Goal: Use online tool/utility: Utilize a website feature to perform a specific function

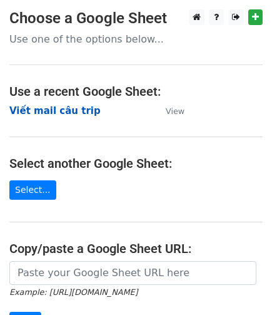
click at [73, 108] on strong "Viết mail câu trip" at bounding box center [54, 110] width 91 height 11
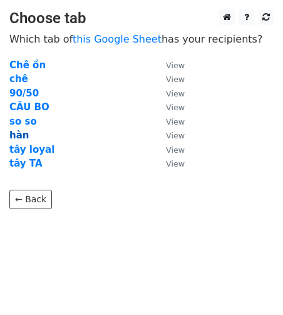
click at [18, 136] on strong "hàn" at bounding box center [18, 135] width 19 height 11
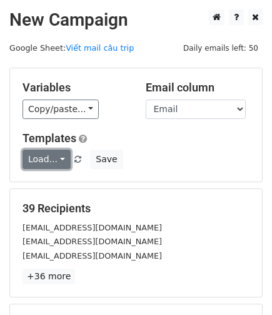
click at [49, 160] on link "Load..." at bounding box center [47, 159] width 48 height 19
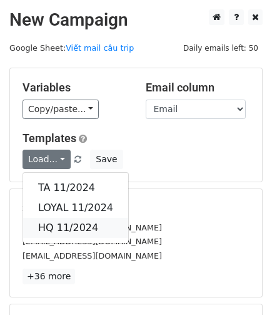
click at [68, 228] on link "HQ 11/2024" at bounding box center [75, 228] width 105 height 20
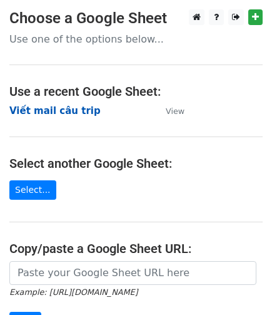
click at [57, 106] on strong "Viết mail câu trip" at bounding box center [54, 110] width 91 height 11
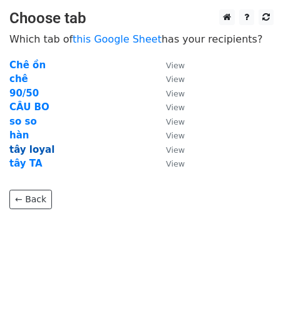
click at [40, 150] on strong "tây loyal" at bounding box center [31, 149] width 45 height 11
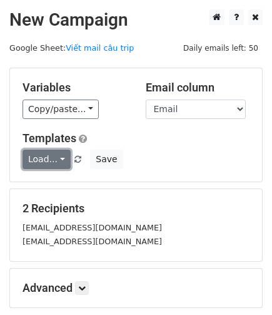
click at [54, 160] on link "Load..." at bounding box center [47, 159] width 48 height 19
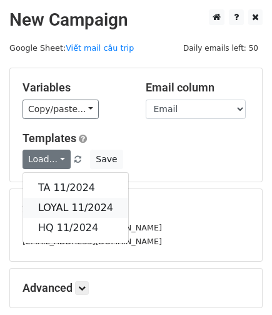
click at [78, 209] on link "LOYAL 11/2024" at bounding box center [75, 208] width 105 height 20
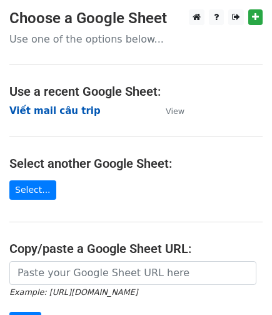
drag, startPoint x: 71, startPoint y: 119, endPoint x: 66, endPoint y: 115, distance: 6.7
click at [66, 115] on strong "Viết mail câu trip" at bounding box center [54, 110] width 91 height 11
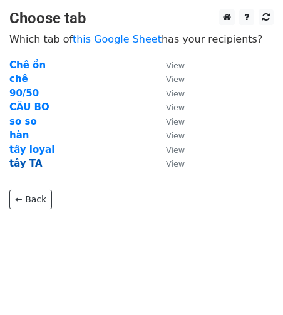
click at [21, 160] on strong "tây TA" at bounding box center [25, 163] width 33 height 11
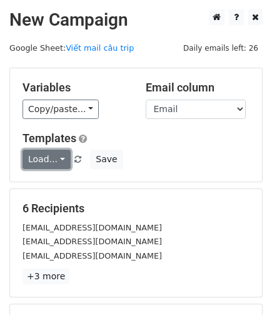
click at [54, 160] on link "Load..." at bounding box center [47, 159] width 48 height 19
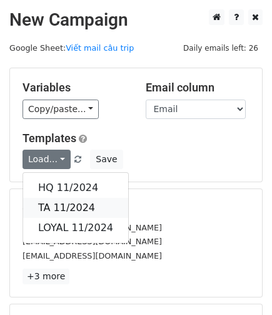
click at [68, 203] on link "TA 11/2024" at bounding box center [75, 208] width 105 height 20
